Goal: Transaction & Acquisition: Purchase product/service

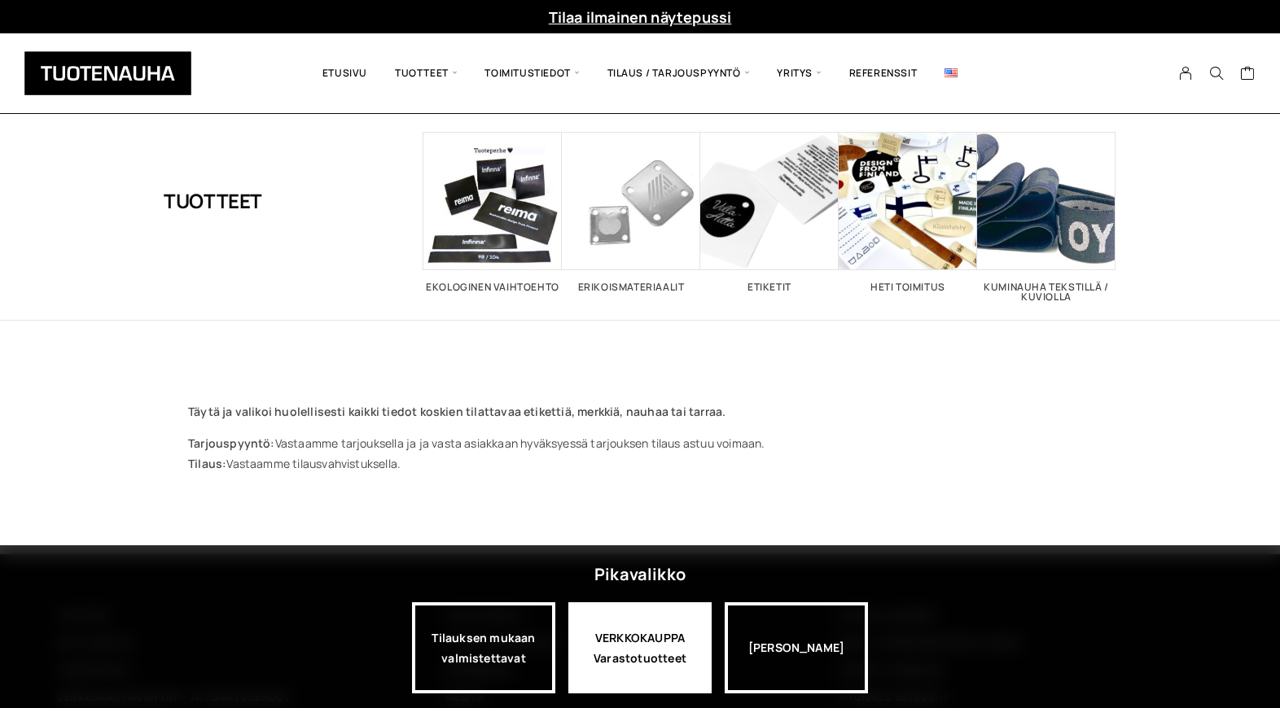
click at [637, 653] on div "VERKKOKAUPPA Varastotuotteet" at bounding box center [639, 647] width 143 height 91
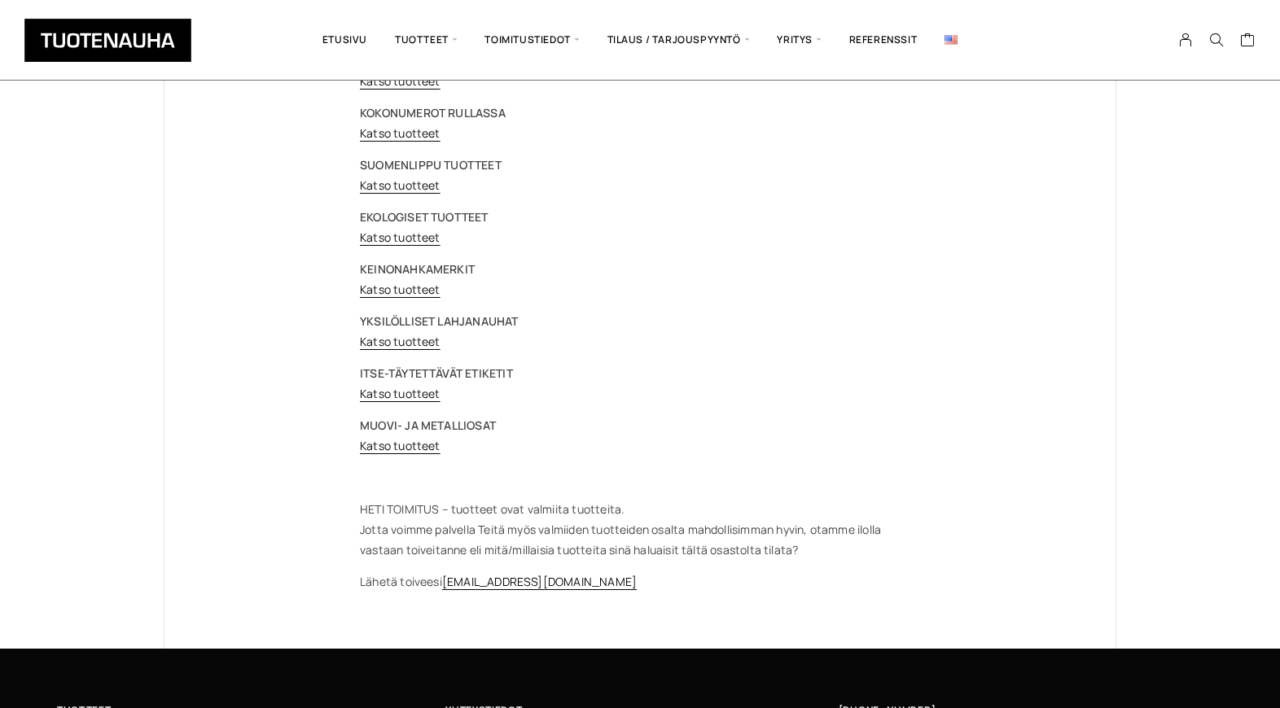
scroll to position [249, 0]
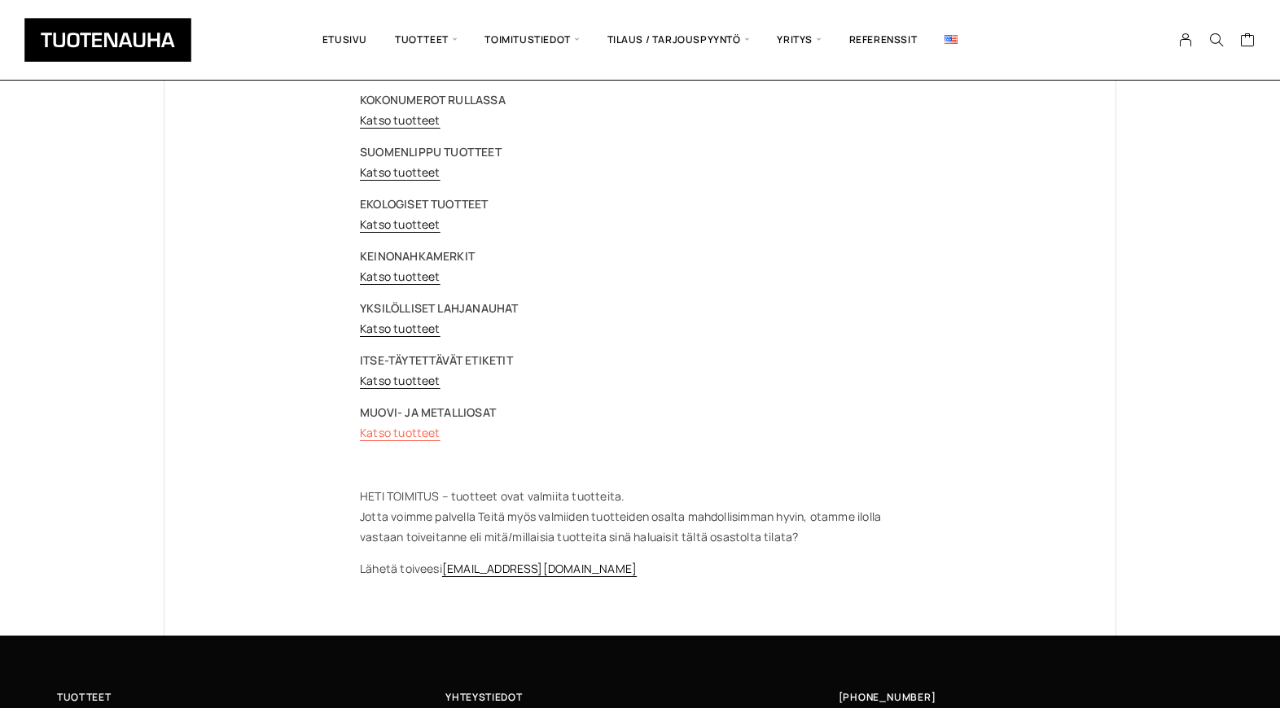
click at [424, 436] on link "Katso tuotteet" at bounding box center [400, 432] width 81 height 15
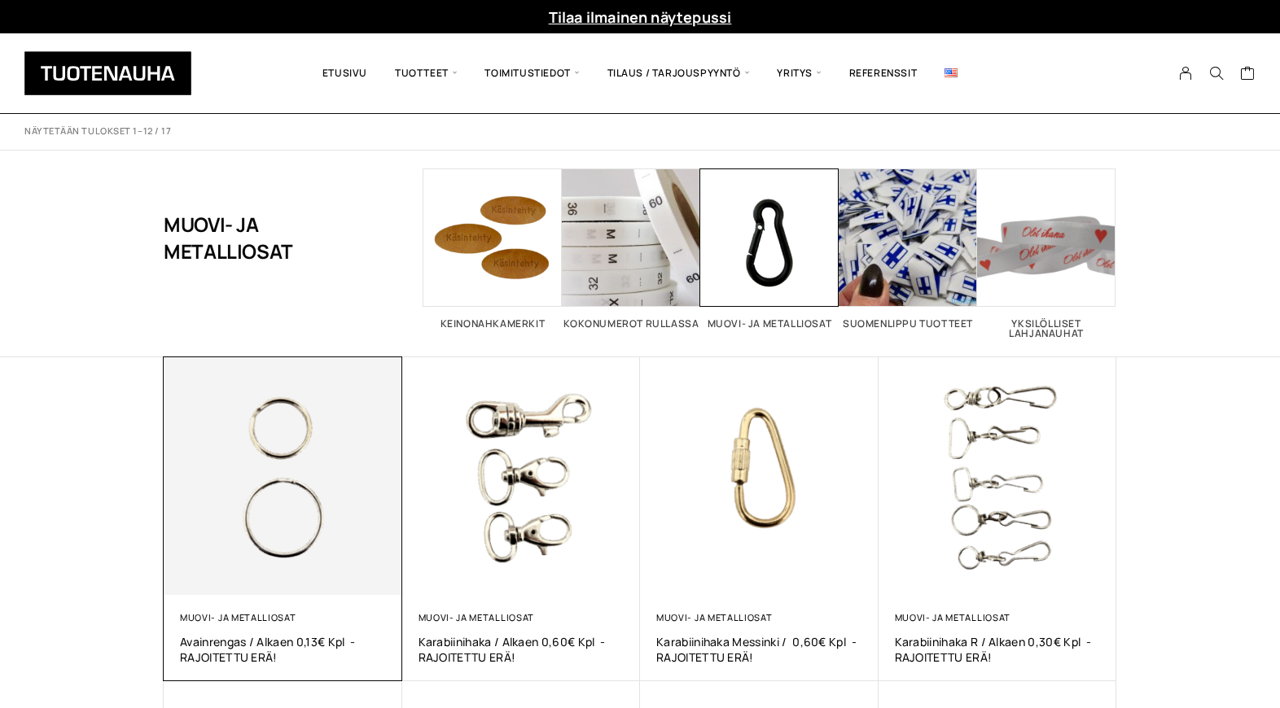
click at [342, 463] on img at bounding box center [283, 476] width 239 height 239
